Goal: Use online tool/utility: Use online tool/utility

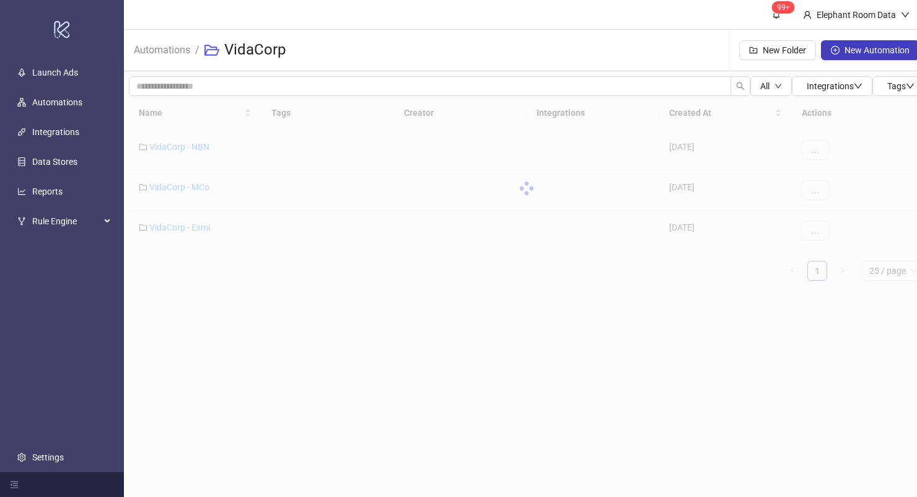
click at [126, 320] on main "99+ Elephant Room Data Automations / VidaCorp New Folder New Automation All Int…" at bounding box center [527, 248] width 806 height 497
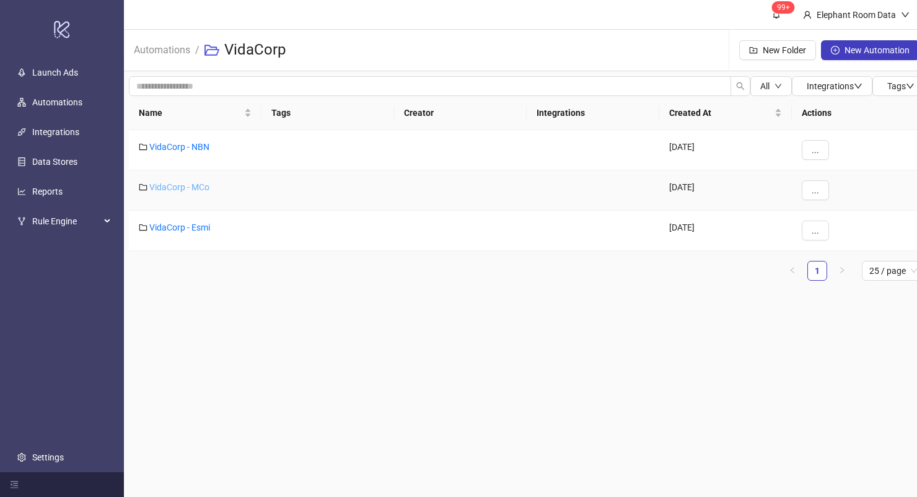
click at [182, 190] on link "VidaCorp - MCo" at bounding box center [179, 187] width 60 height 10
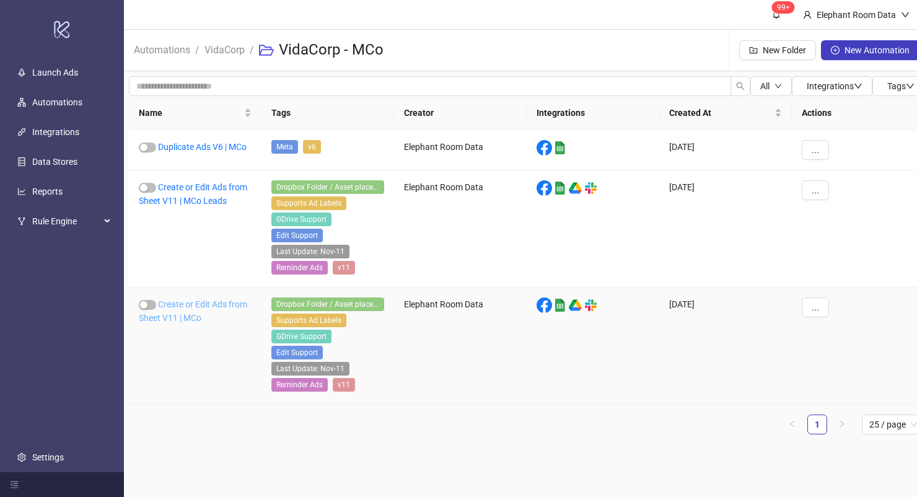
click at [215, 301] on link "Create or Edit Ads from Sheet V11 | MCo" at bounding box center [193, 311] width 108 height 24
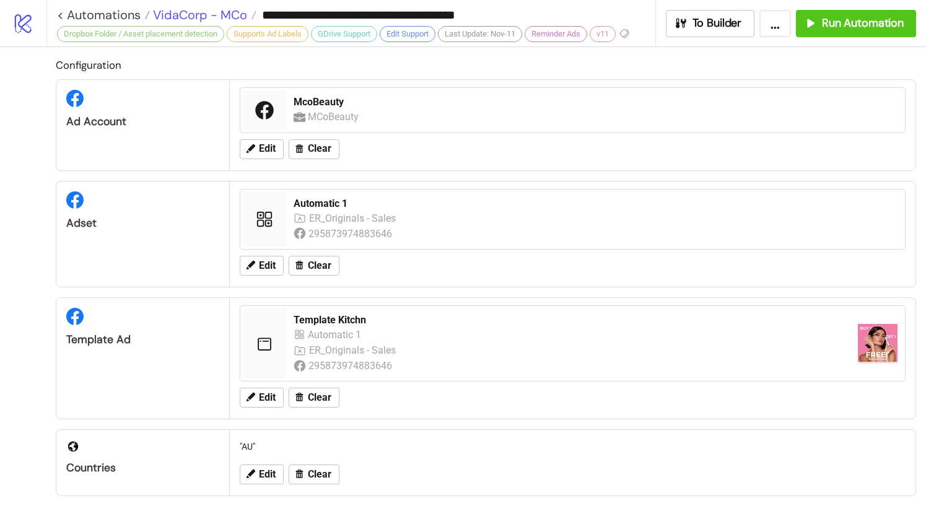
click at [178, 19] on span "VidaCorp - MCo" at bounding box center [198, 15] width 97 height 16
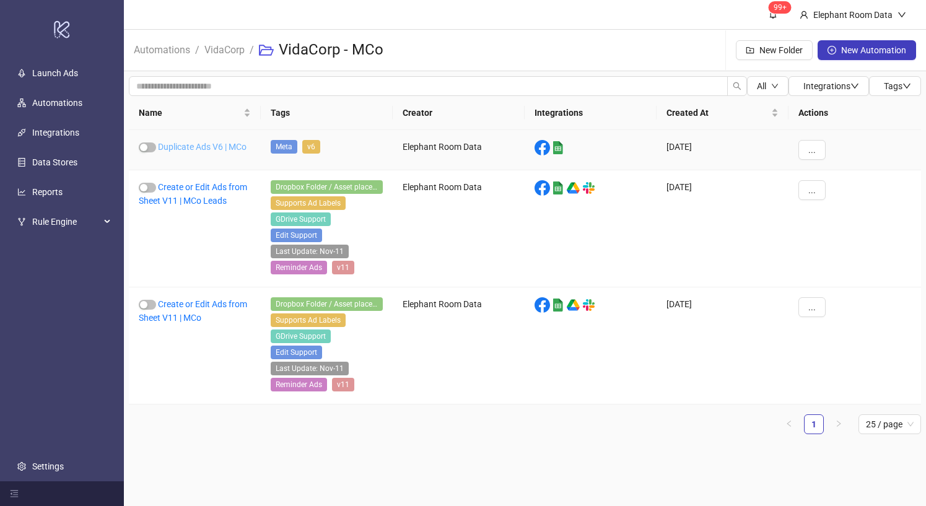
click at [206, 147] on link "Duplicate Ads V6 | MCo" at bounding box center [202, 147] width 89 height 10
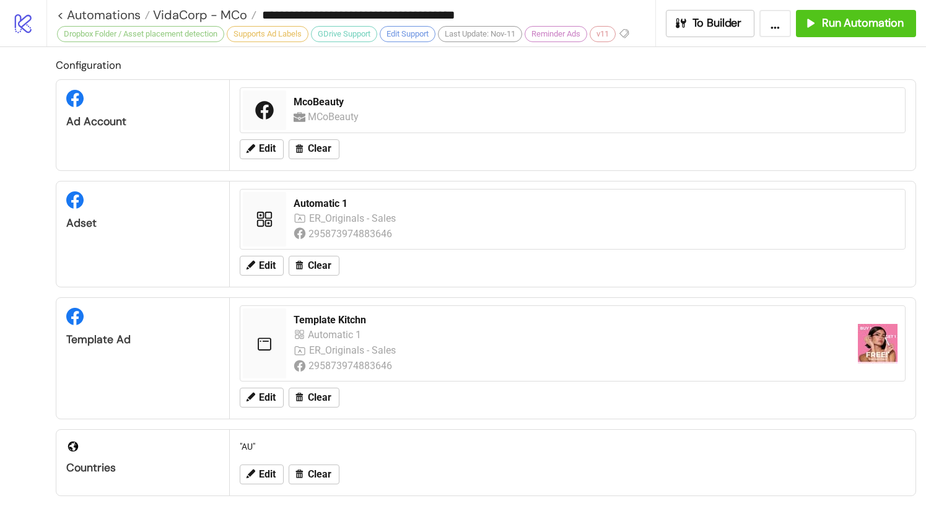
type input "**********"
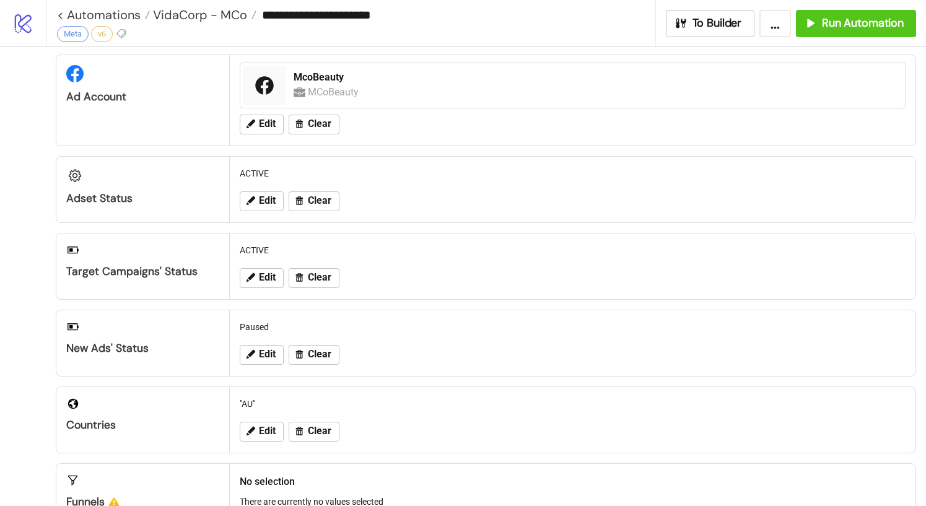
scroll to position [109, 0]
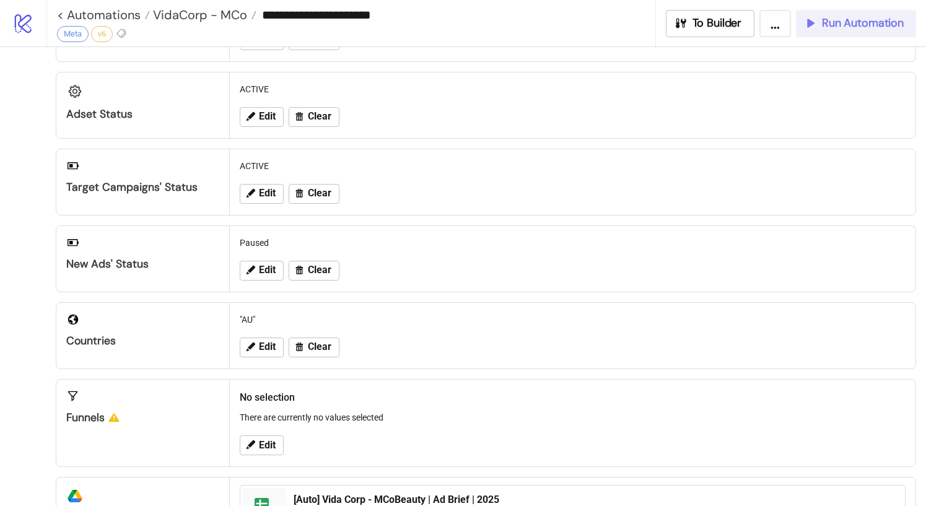
click at [842, 34] on button "Run Automation" at bounding box center [856, 23] width 120 height 27
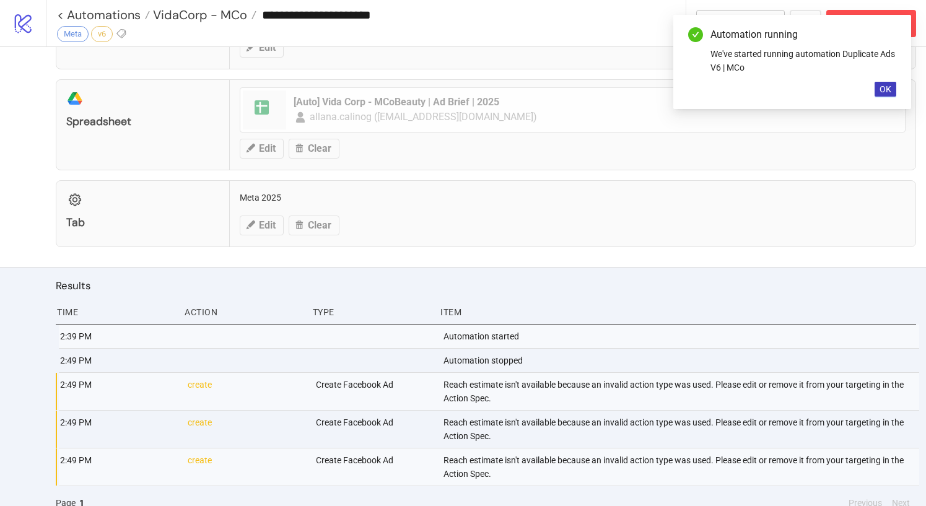
scroll to position [521, 0]
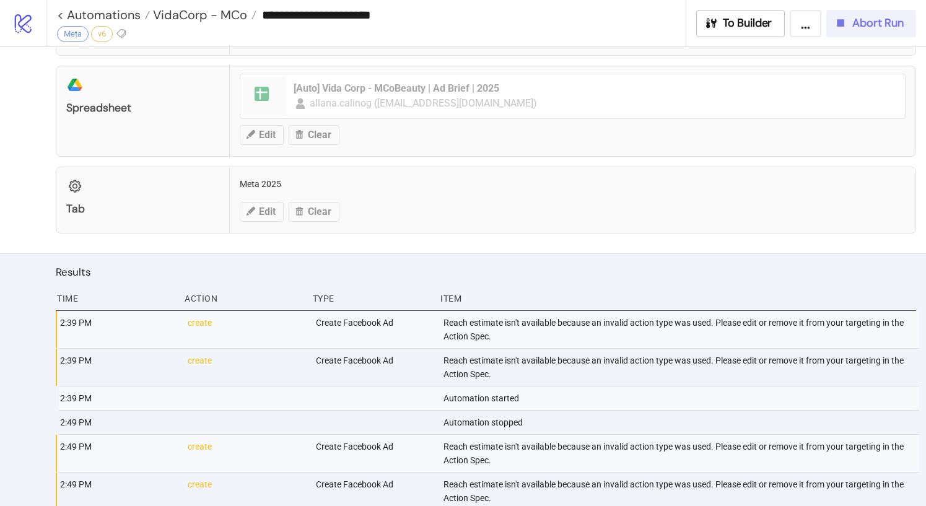
click at [848, 25] on div "Abort Run" at bounding box center [869, 23] width 70 height 14
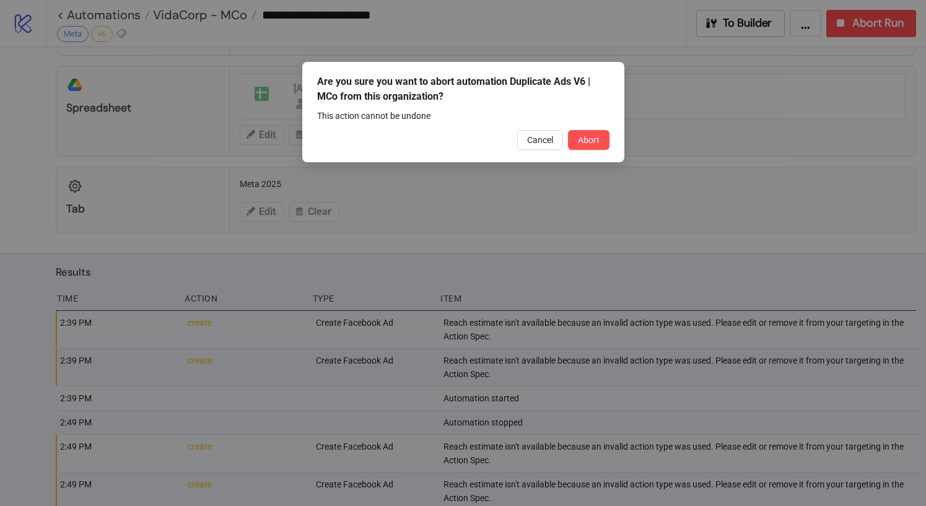
click at [564, 137] on div "Cancel Abort" at bounding box center [463, 140] width 293 height 20
click at [578, 139] on span "Abort" at bounding box center [589, 140] width 22 height 10
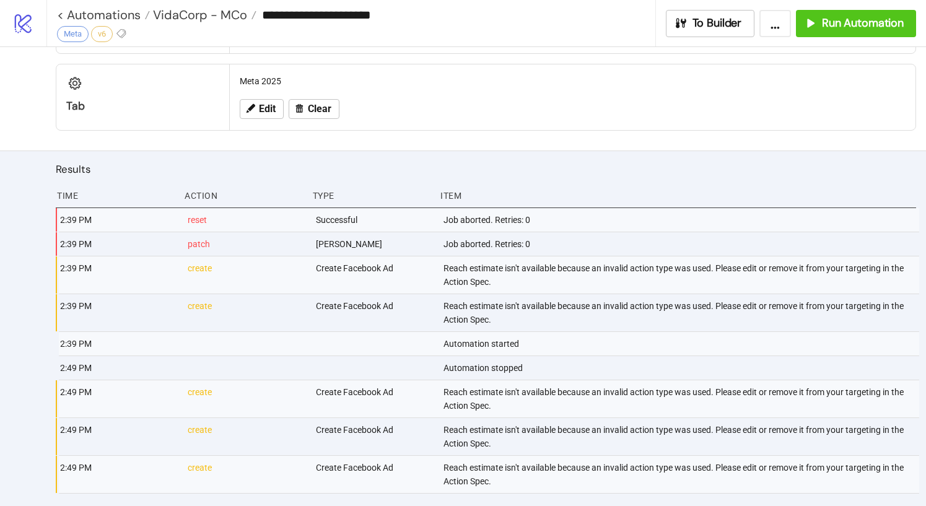
scroll to position [633, 0]
